Goal: Transaction & Acquisition: Book appointment/travel/reservation

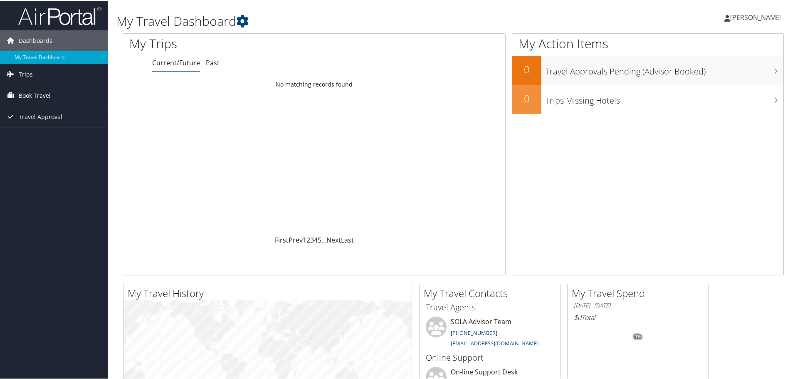
click at [54, 91] on link "Book Travel" at bounding box center [54, 94] width 108 height 21
click at [73, 118] on link "Book/Manage Online Trips" at bounding box center [54, 124] width 108 height 12
